Goal: Information Seeking & Learning: Learn about a topic

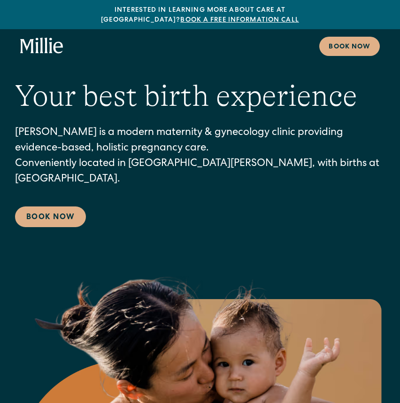
click at [46, 13] on div "Interested in learning more about care at Millie? Book a free information call" at bounding box center [200, 16] width 370 height 20
click at [40, 39] on icon "home" at bounding box center [41, 46] width 3 height 16
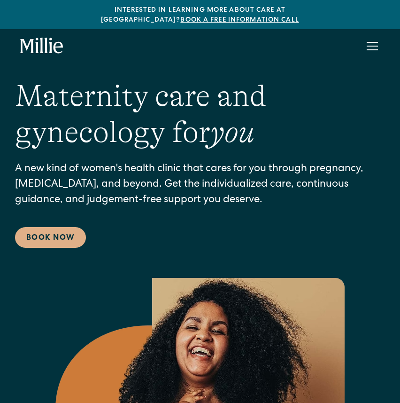
click at [368, 38] on div "menu" at bounding box center [372, 46] width 23 height 23
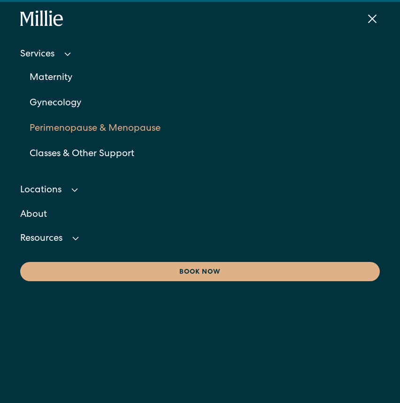
scroll to position [29, 0]
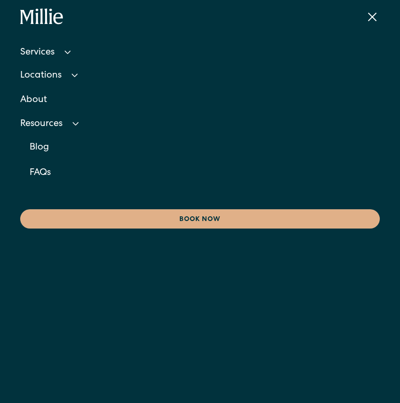
click at [77, 118] on icon at bounding box center [75, 123] width 11 height 11
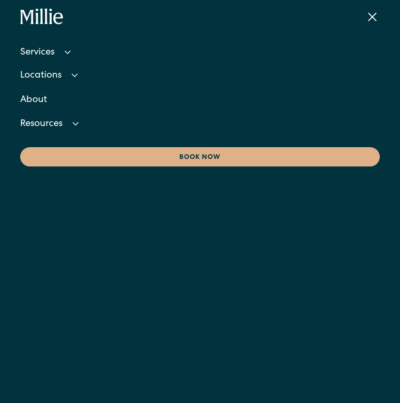
click at [77, 118] on icon at bounding box center [75, 123] width 11 height 11
